Goal: Task Accomplishment & Management: Complete application form

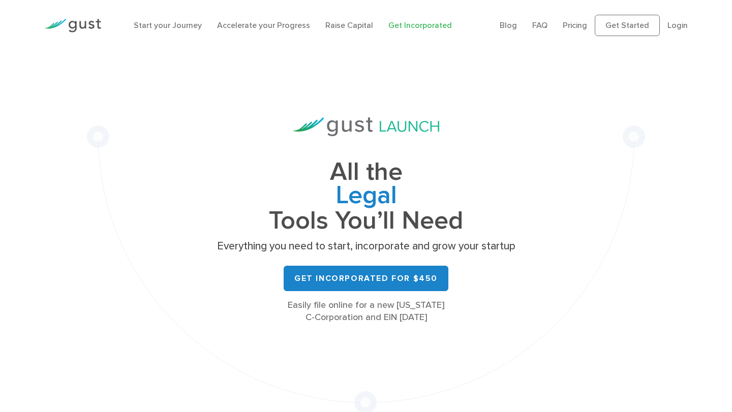
click at [92, 17] on div at bounding box center [73, 25] width 72 height 35
click at [94, 25] on img at bounding box center [72, 26] width 57 height 14
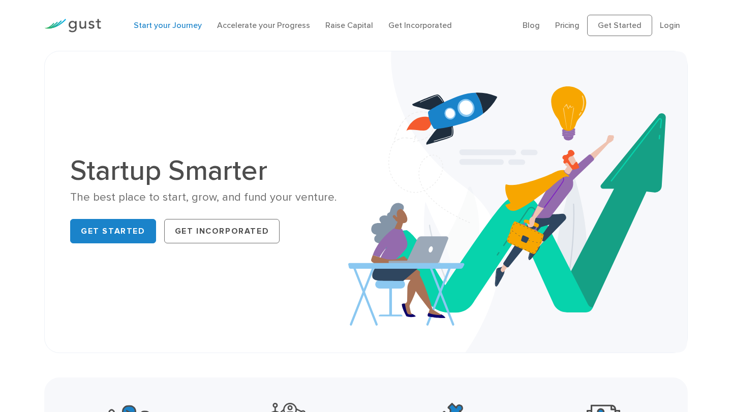
click at [171, 25] on link "Start your Journey" at bounding box center [168, 25] width 68 height 10
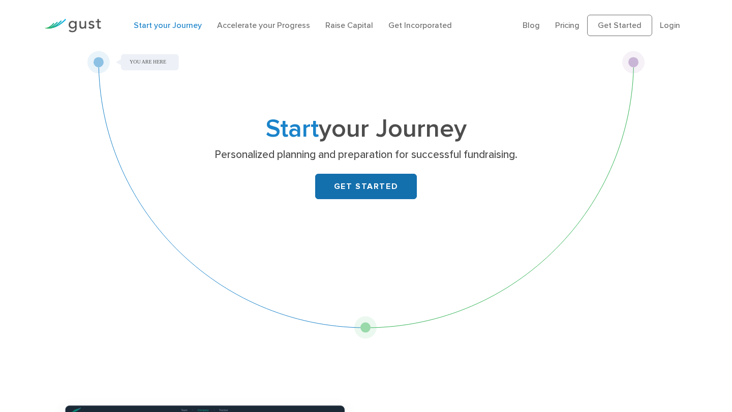
click at [343, 184] on link "GET STARTED" at bounding box center [366, 186] width 102 height 25
